Goal: Task Accomplishment & Management: Complete application form

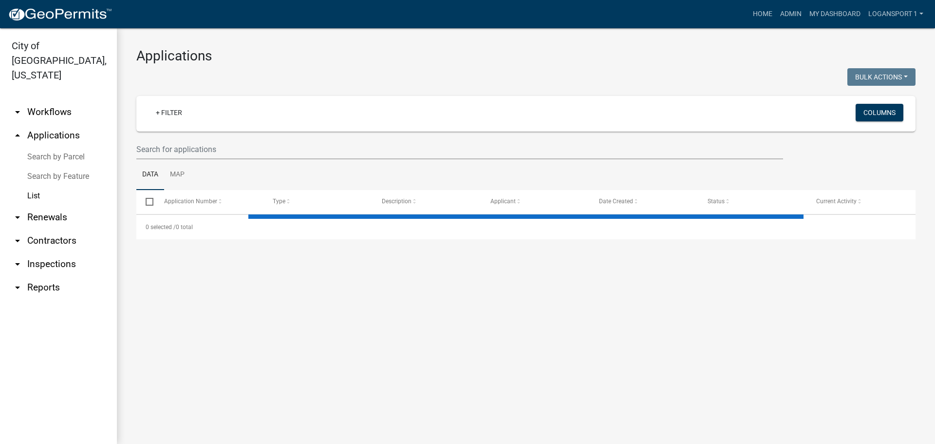
select select "2: 50"
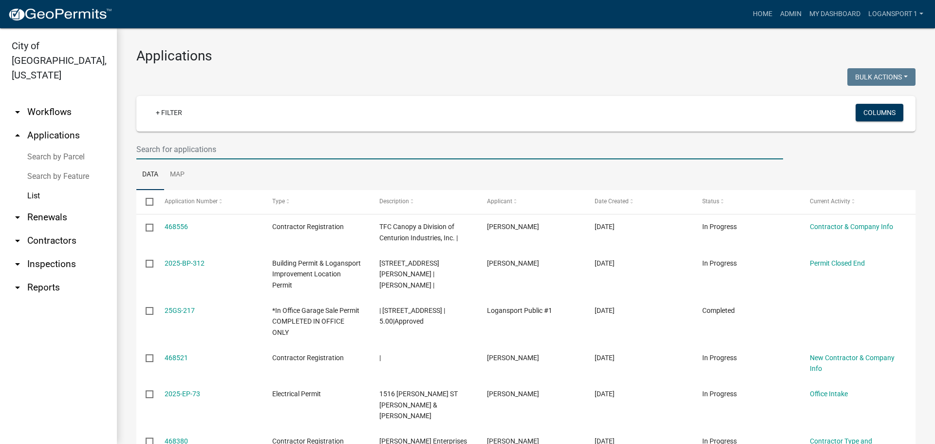
click at [214, 151] on input "text" at bounding box center [459, 149] width 647 height 20
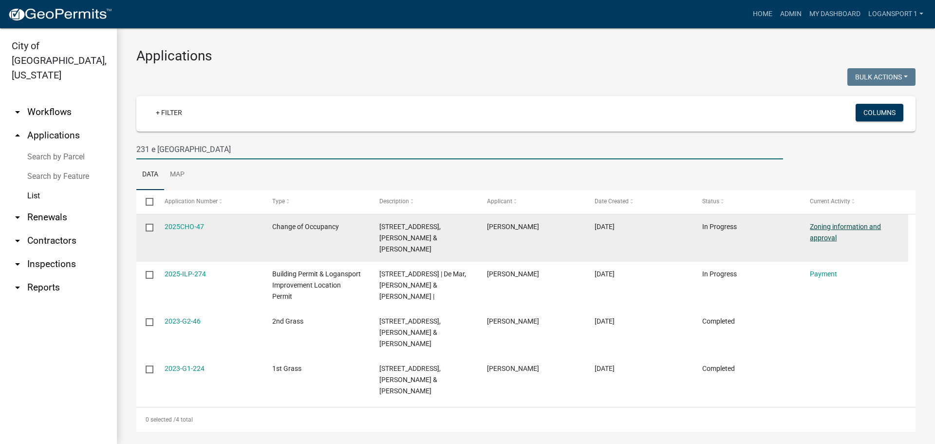
type input "231 e miami"
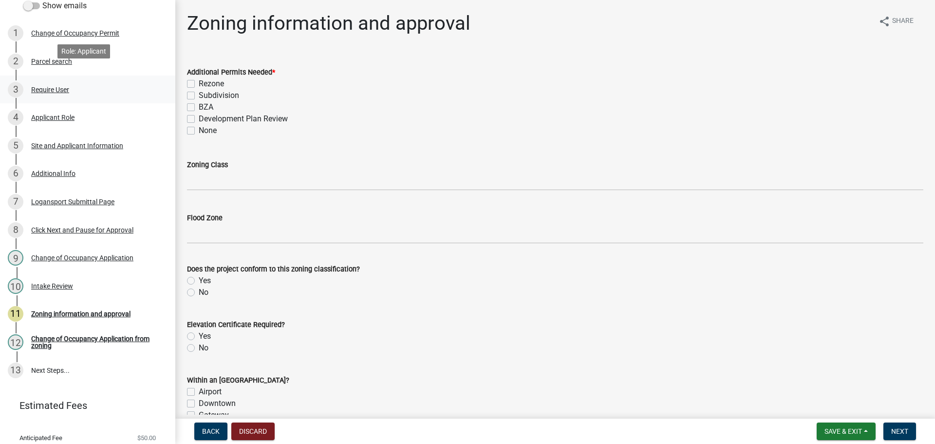
scroll to position [138, 0]
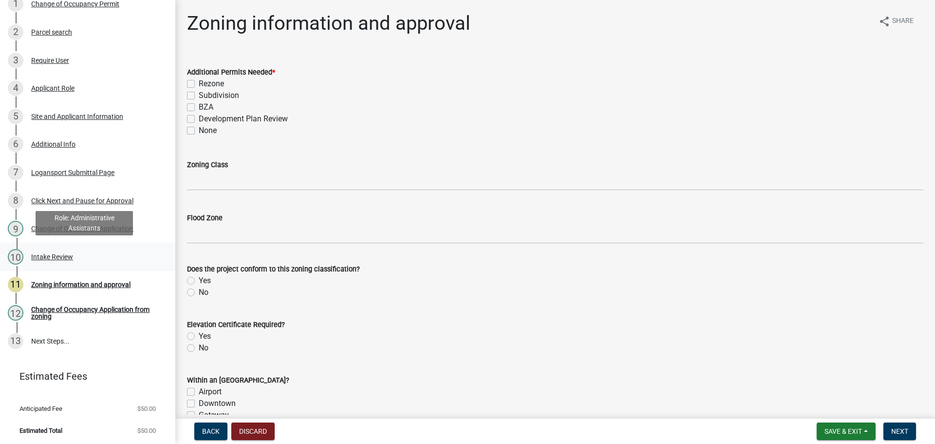
click at [55, 249] on div "10 Intake Review" at bounding box center [84, 257] width 152 height 16
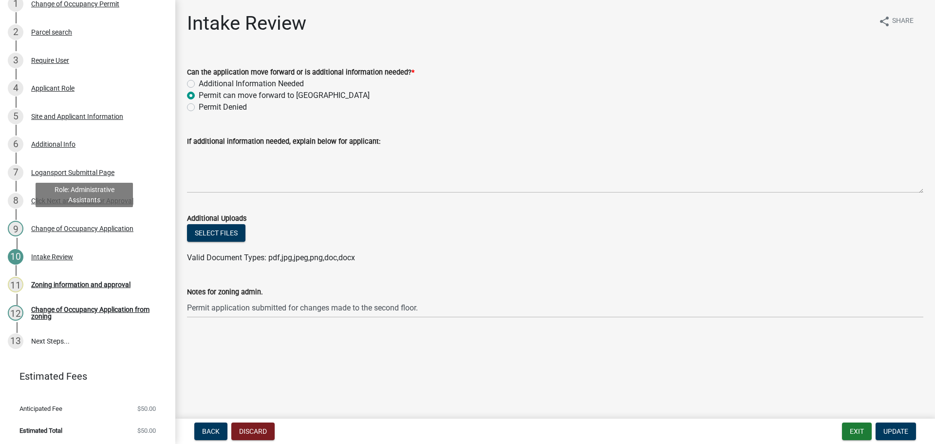
click at [74, 230] on div "Change of Occupancy Application" at bounding box center [82, 228] width 102 height 7
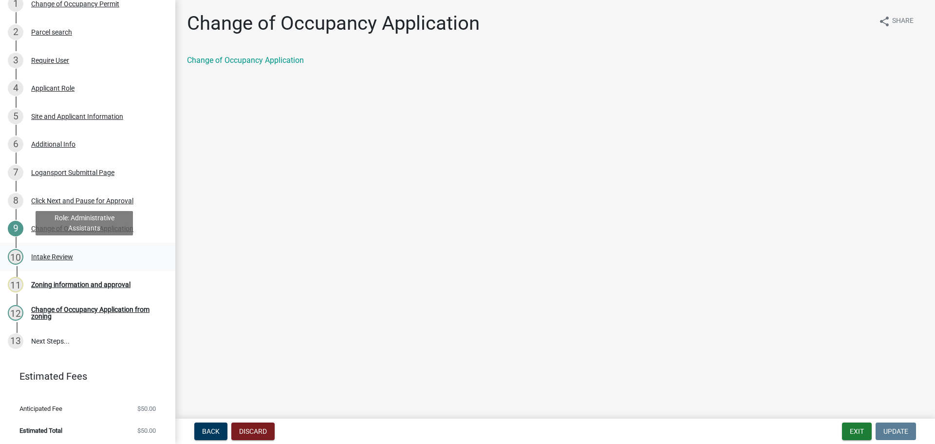
click at [48, 250] on div "10 Intake Review" at bounding box center [84, 257] width 152 height 16
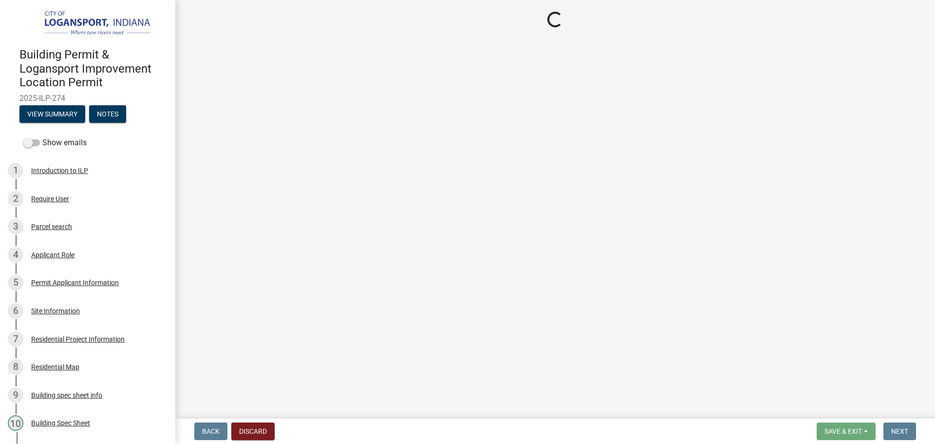
select select "2: 1"
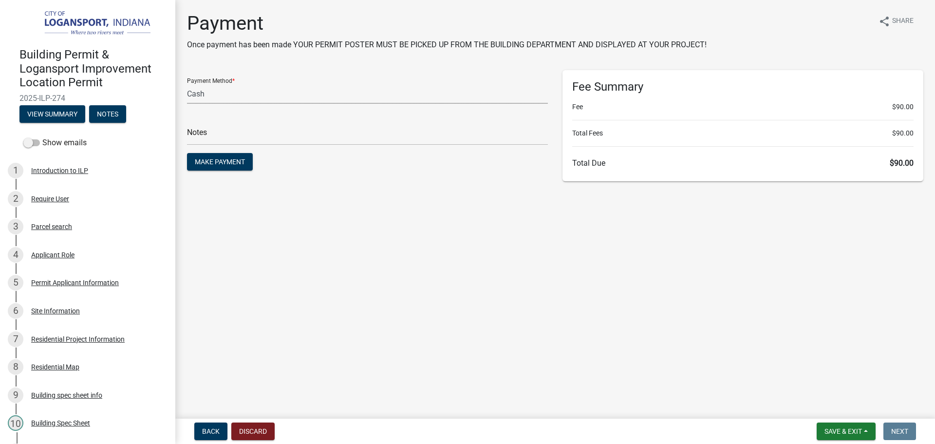
click at [242, 85] on select "Credit Card POS Check Cash Online" at bounding box center [367, 94] width 361 height 20
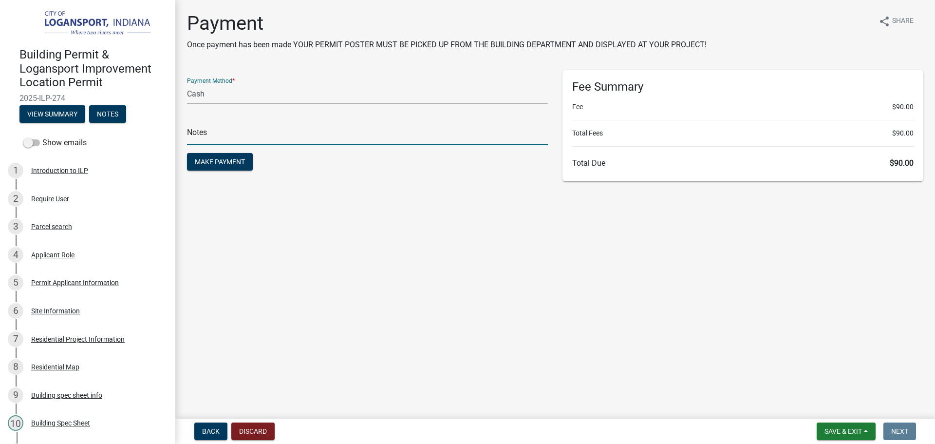
click at [193, 127] on input "text" at bounding box center [367, 135] width 361 height 20
type input "117841"
click at [335, 184] on div "Payment Once payment has been made YOUR PERMIT POSTER MUST BE PICKED UP FROM TH…" at bounding box center [555, 101] width 751 height 179
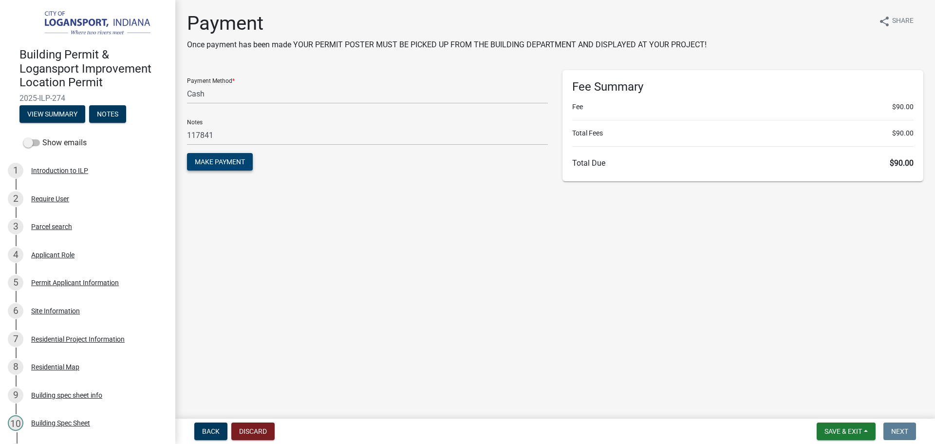
click at [243, 159] on span "Make Payment" at bounding box center [220, 162] width 50 height 8
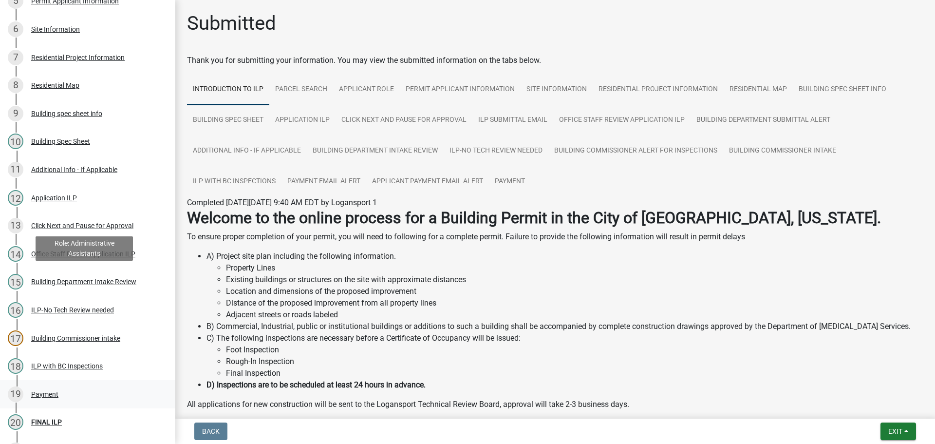
scroll to position [391, 0]
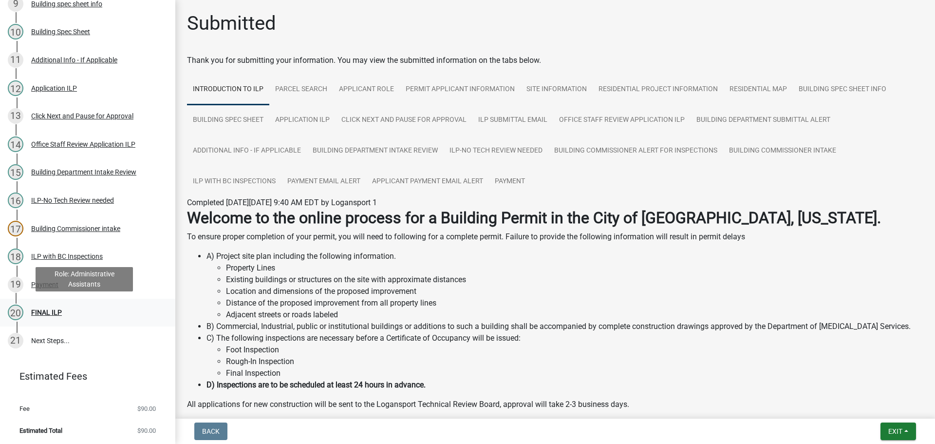
click at [43, 309] on div "FINAL ILP" at bounding box center [46, 312] width 31 height 7
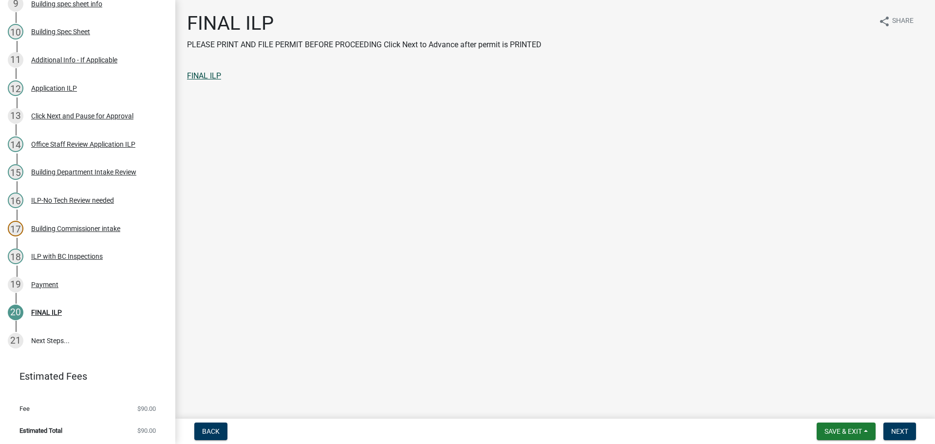
click at [212, 74] on link "FINAL ILP" at bounding box center [204, 75] width 34 height 9
click at [898, 422] on button "Next" at bounding box center [900, 431] width 33 height 18
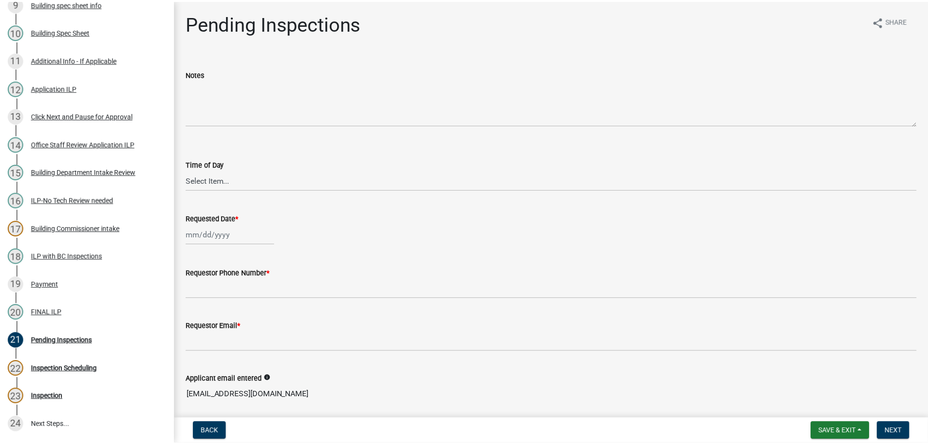
scroll to position [475, 0]
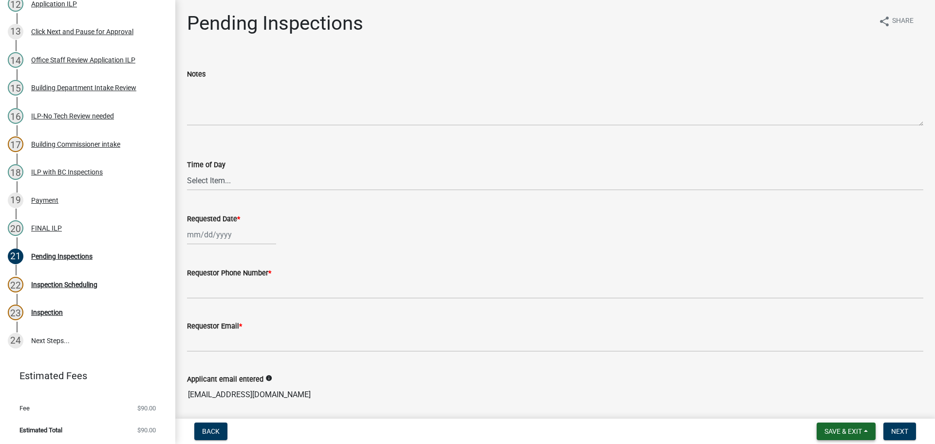
click at [851, 427] on span "Save & Exit" at bounding box center [844, 431] width 38 height 8
click at [843, 408] on button "Save & Exit" at bounding box center [837, 405] width 78 height 23
